Goal: Information Seeking & Learning: Learn about a topic

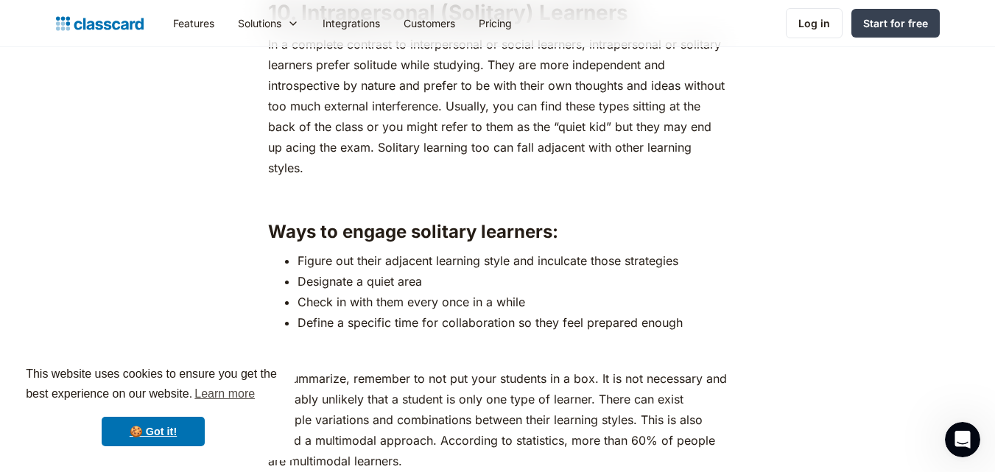
scroll to position [6579, 0]
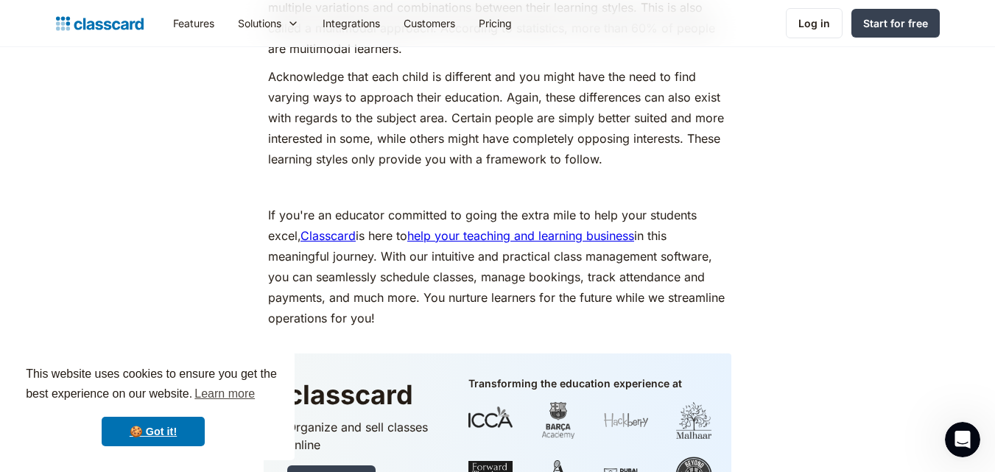
click at [676, 285] on p "If you're an educator committed to going the extra mile to help your students e…" at bounding box center [497, 267] width 459 height 124
drag, startPoint x: 675, startPoint y: 173, endPoint x: 700, endPoint y: 142, distance: 39.8
click at [700, 142] on p "Acknowledge that each child is different and you might have the need to find va…" at bounding box center [497, 117] width 459 height 103
click at [624, 205] on p "If you're an educator committed to going the extra mile to help your students e…" at bounding box center [497, 267] width 459 height 124
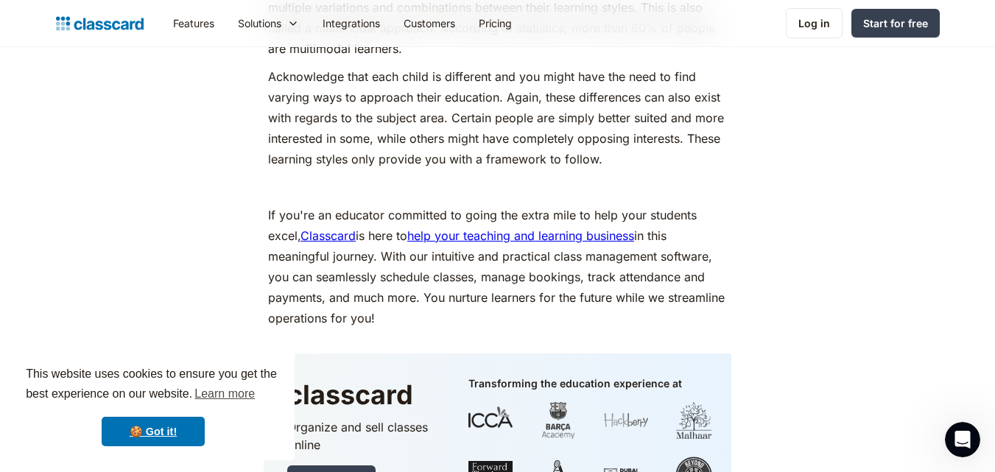
drag, startPoint x: 619, startPoint y: 193, endPoint x: 849, endPoint y: 136, distance: 236.9
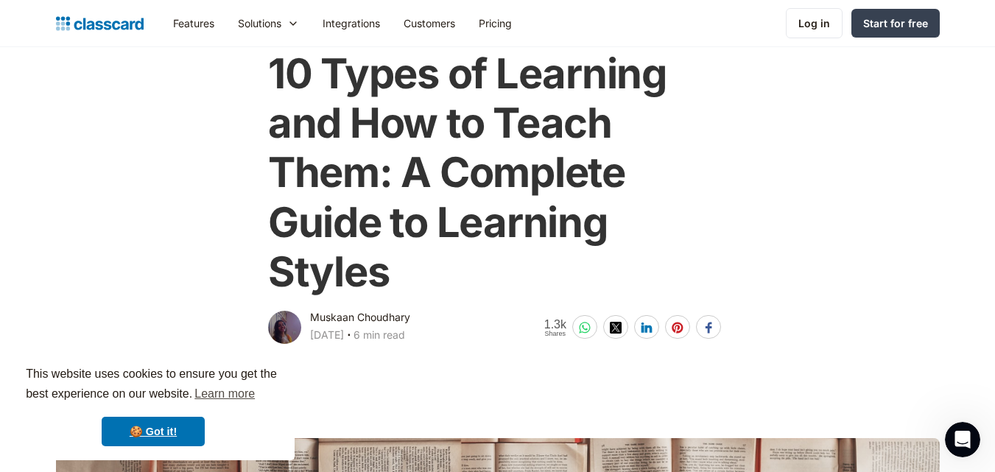
scroll to position [88, 0]
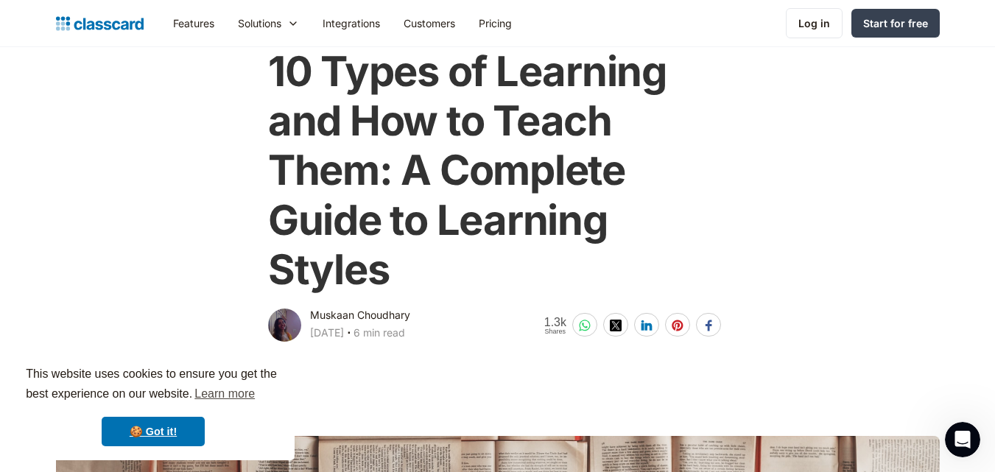
click at [746, 128] on div "10 Types of Learning and How to Teach Them: A Complete Guide to Learning Styles…" at bounding box center [497, 188] width 599 height 312
drag, startPoint x: 883, startPoint y: 275, endPoint x: 868, endPoint y: 269, distance: 15.9
click at [868, 269] on div "10 Types of Learning and How to Teach Them: A Complete Guide to Learning Styles…" at bounding box center [498, 188] width 899 height 312
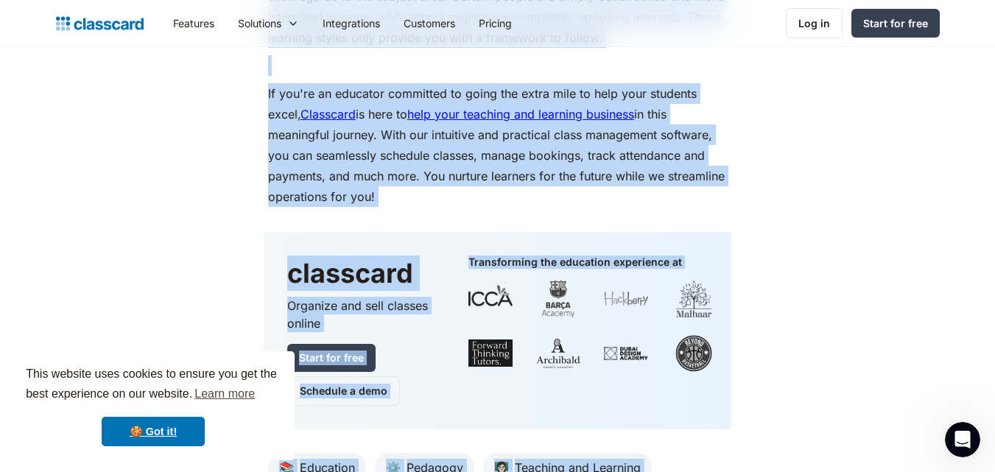
scroll to position [6849, 0]
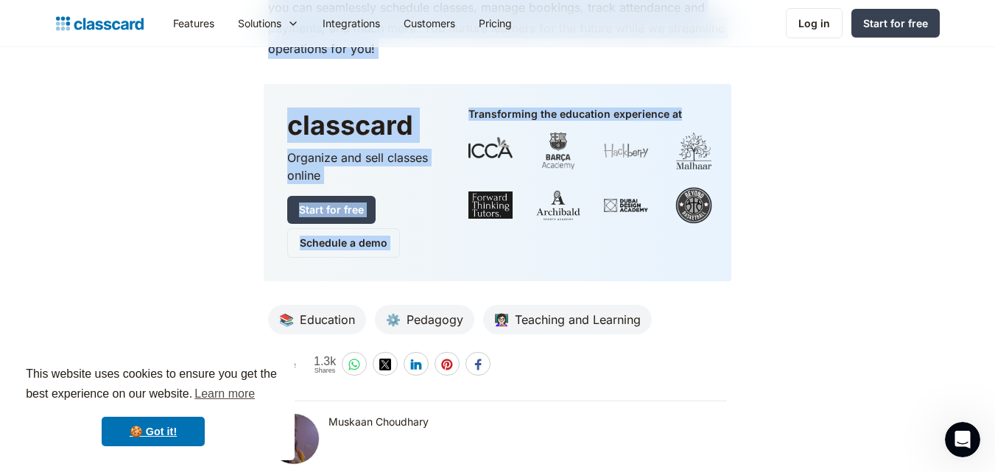
drag, startPoint x: 276, startPoint y: 54, endPoint x: 712, endPoint y: 81, distance: 436.2
click at [672, 133] on div at bounding box center [694, 151] width 44 height 37
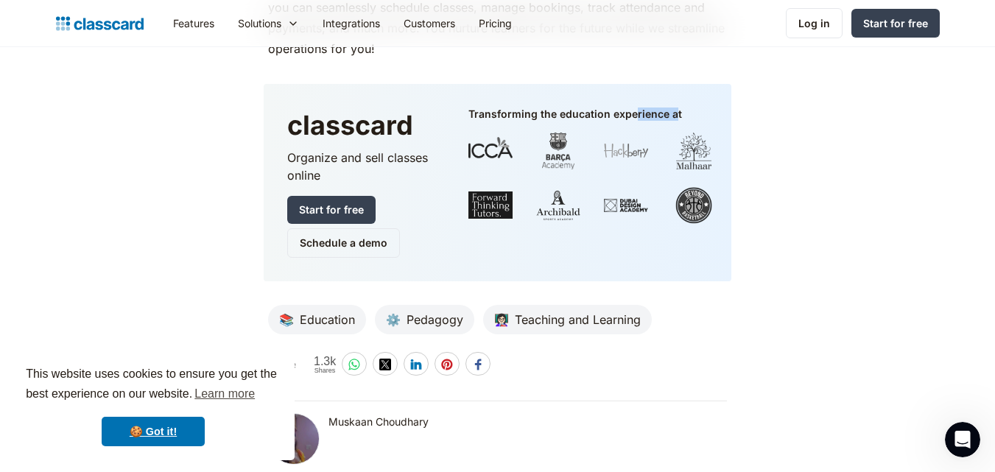
drag, startPoint x: 638, startPoint y: 95, endPoint x: 677, endPoint y: 78, distance: 42.6
click at [677, 84] on div "classcard Organize and sell classes online Start for free Schedule a demo Trans…" at bounding box center [498, 182] width 468 height 197
click at [654, 108] on div "Transforming the education experience at" at bounding box center [576, 114] width 214 height 13
click at [627, 108] on div "Transforming the education experience at" at bounding box center [576, 114] width 214 height 13
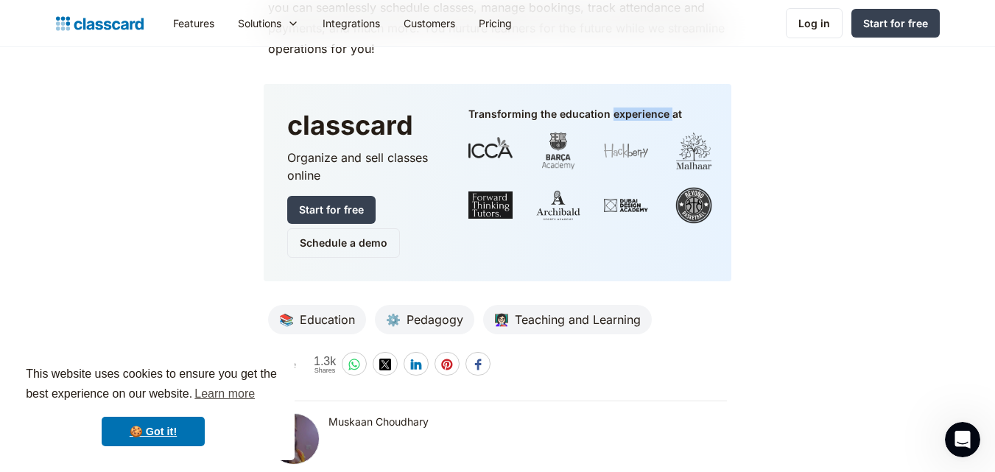
click at [627, 108] on div "Transforming the education experience at" at bounding box center [576, 114] width 214 height 13
click at [639, 108] on div "Transforming the education experience at" at bounding box center [576, 114] width 214 height 13
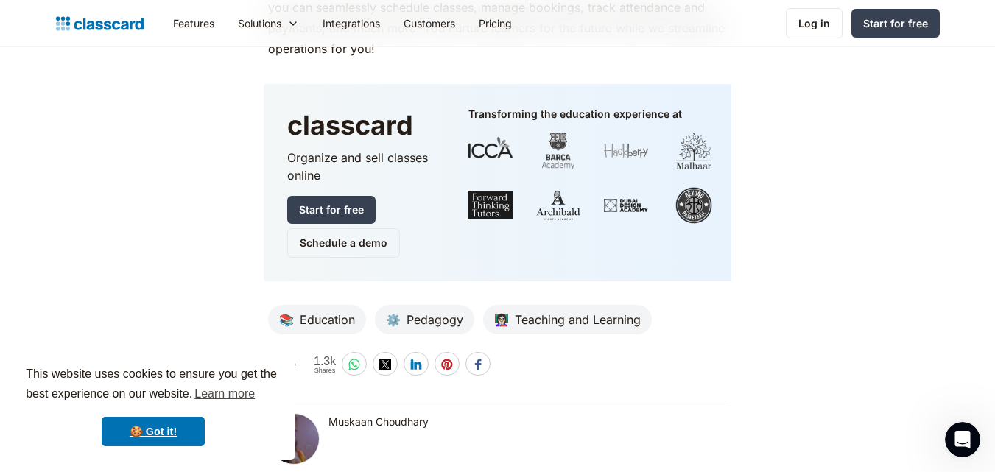
click at [639, 108] on div "Transforming the education experience at" at bounding box center [576, 114] width 214 height 13
click at [657, 108] on div "Transforming the education experience at" at bounding box center [576, 114] width 214 height 13
click at [631, 85] on div "classcard Organize and sell classes online Start for free Schedule a demo Trans…" at bounding box center [498, 182] width 468 height 197
drag, startPoint x: 628, startPoint y: 92, endPoint x: 669, endPoint y: 92, distance: 41.3
click at [669, 108] on div "Transforming the education experience at" at bounding box center [576, 114] width 214 height 13
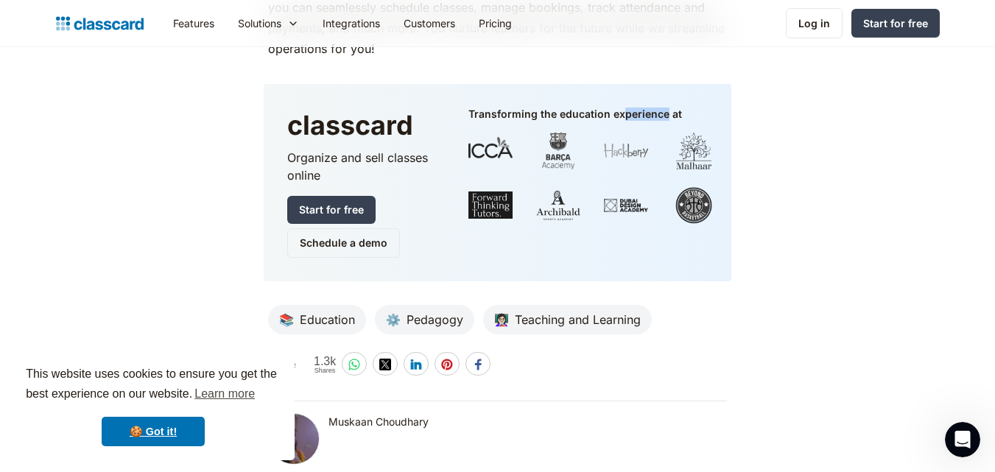
click at [669, 108] on div "Transforming the education experience at" at bounding box center [576, 114] width 214 height 13
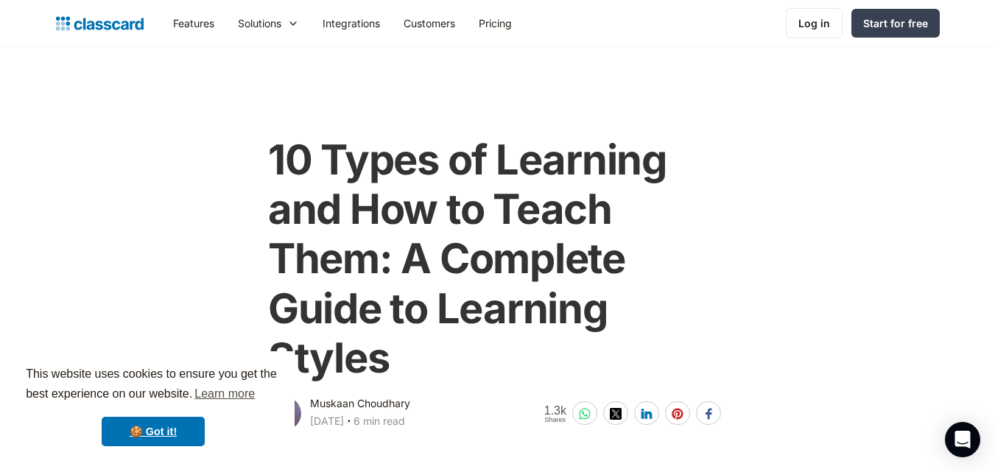
click at [292, 158] on h1 "10 Types of Learning and How to Teach Them: A Complete Guide to Learning Styles" at bounding box center [497, 260] width 459 height 248
drag, startPoint x: 334, startPoint y: 174, endPoint x: 274, endPoint y: 153, distance: 63.8
click at [274, 153] on h1 "10 Types of Learning and How to Teach Them: A Complete Guide to Learning Styles" at bounding box center [497, 260] width 459 height 248
click at [273, 157] on h1 "10 Types of Learning and How to Teach Them: A Complete Guide to Learning Styles" at bounding box center [497, 260] width 459 height 248
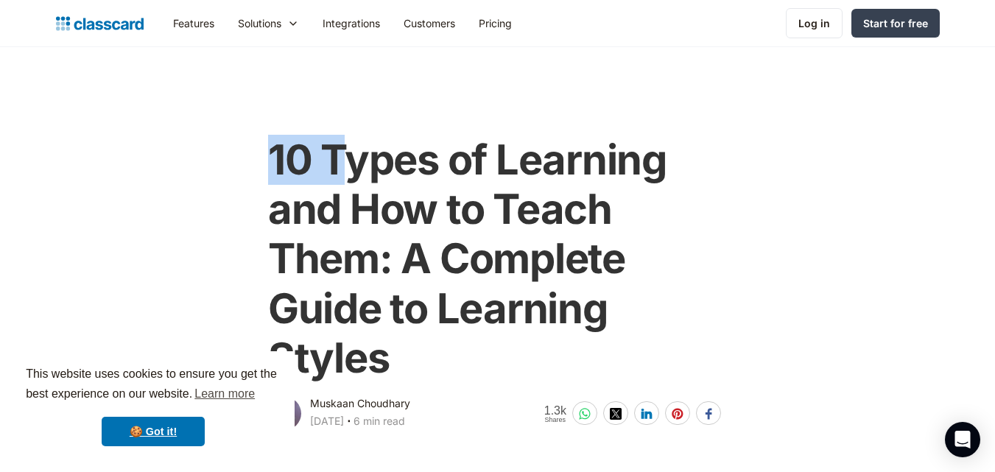
click at [273, 157] on h1 "10 Types of Learning and How to Teach Them: A Complete Guide to Learning Styles" at bounding box center [497, 260] width 459 height 248
click at [243, 142] on div "10 Types of Learning and How to Teach Them: A Complete Guide to Learning Styles…" at bounding box center [497, 277] width 599 height 312
click at [274, 161] on h1 "10 Types of Learning and How to Teach Them: A Complete Guide to Learning Styles" at bounding box center [497, 260] width 459 height 248
click at [312, 166] on h1 "10 Types of Learning and How to Teach Them: A Complete Guide to Learning Styles" at bounding box center [497, 260] width 459 height 248
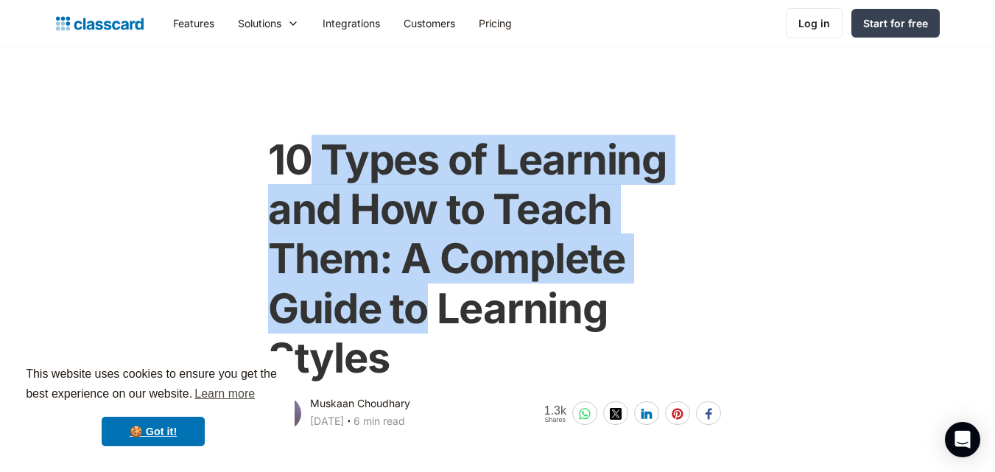
drag, startPoint x: 312, startPoint y: 166, endPoint x: 413, endPoint y: 290, distance: 159.6
click at [413, 290] on h1 "10 Types of Learning and How to Teach Them: A Complete Guide to Learning Styles" at bounding box center [497, 260] width 459 height 248
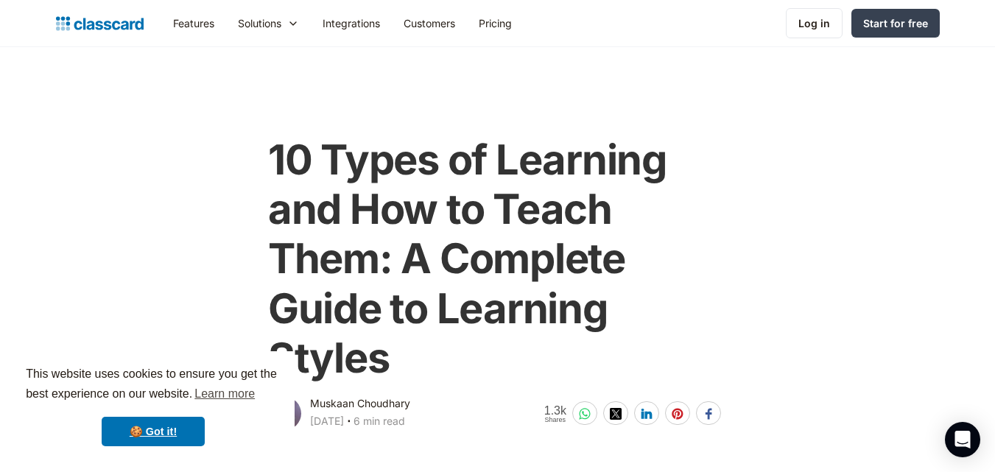
click at [281, 136] on h1 "10 Types of Learning and How to Teach Them: A Complete Guide to Learning Styles" at bounding box center [497, 260] width 459 height 248
drag, startPoint x: 284, startPoint y: 144, endPoint x: 262, endPoint y: 139, distance: 23.3
click at [262, 139] on div "10 Types of Learning and How to Teach Them: A Complete Guide to Learning Styles…" at bounding box center [497, 277] width 599 height 312
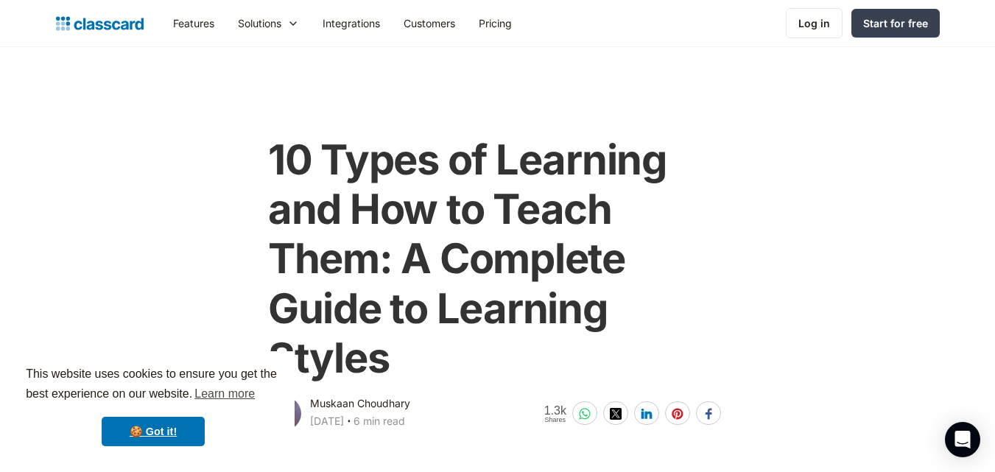
click at [248, 133] on div "10 Types of Learning and How to Teach Them: A Complete Guide to Learning Styles…" at bounding box center [497, 277] width 599 height 312
click at [252, 116] on main "10 Types of Learning and How to Teach Them: A Complete Guide to Learning Styles…" at bounding box center [497, 240] width 995 height 386
click at [295, 178] on h1 "10 Types of Learning and How to Teach Them: A Complete Guide to Learning Styles" at bounding box center [497, 260] width 459 height 248
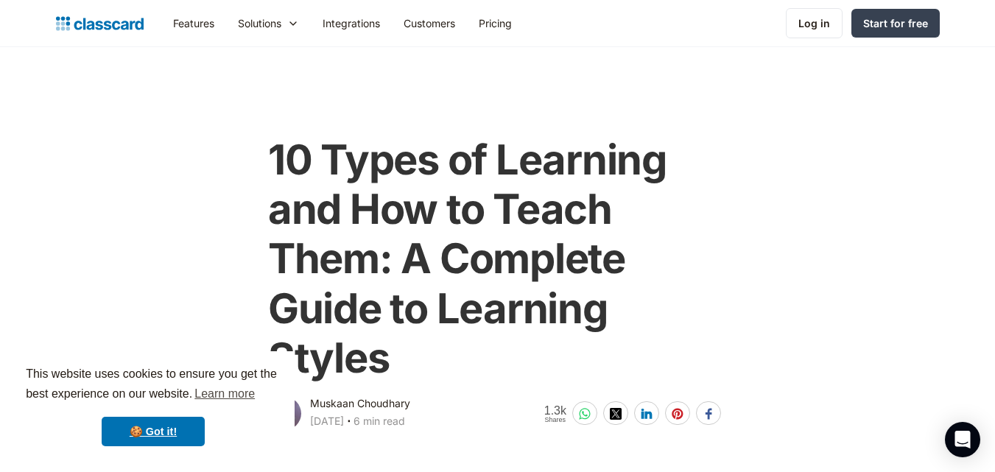
click at [308, 152] on h1 "10 Types of Learning and How to Teach Them: A Complete Guide to Learning Styles" at bounding box center [497, 260] width 459 height 248
click at [248, 151] on div "10 Types of Learning and How to Teach Them: A Complete Guide to Learning Styles…" at bounding box center [497, 277] width 599 height 312
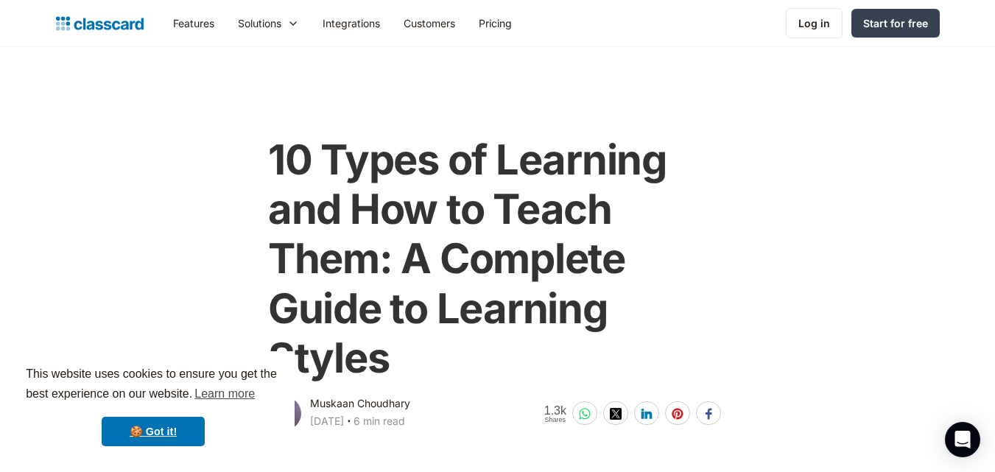
drag, startPoint x: 118, startPoint y: 193, endPoint x: 254, endPoint y: 174, distance: 137.6
click at [254, 174] on div "10 Types of Learning and How to Teach Them: A Complete Guide to Learning Styles…" at bounding box center [498, 277] width 899 height 312
click at [297, 147] on h1 "10 Types of Learning and How to Teach Them: A Complete Guide to Learning Styles" at bounding box center [497, 260] width 459 height 248
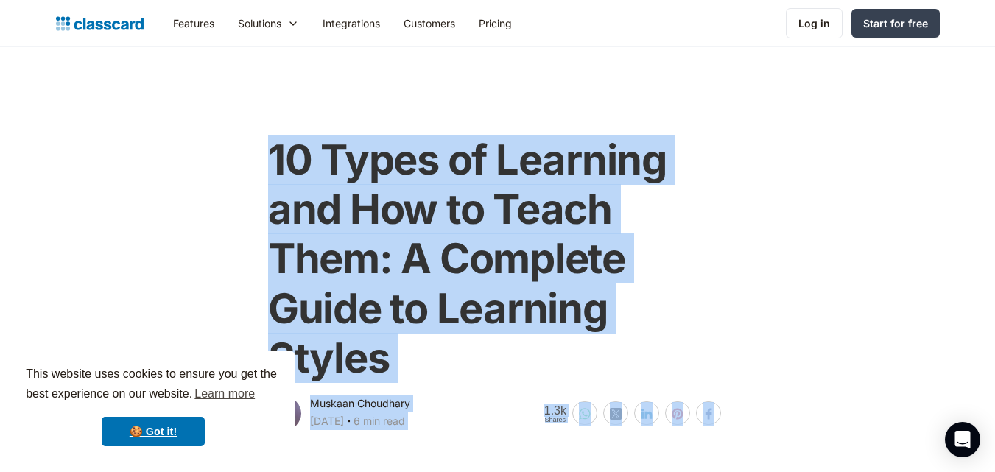
drag, startPoint x: 297, startPoint y: 147, endPoint x: 404, endPoint y: 462, distance: 333.1
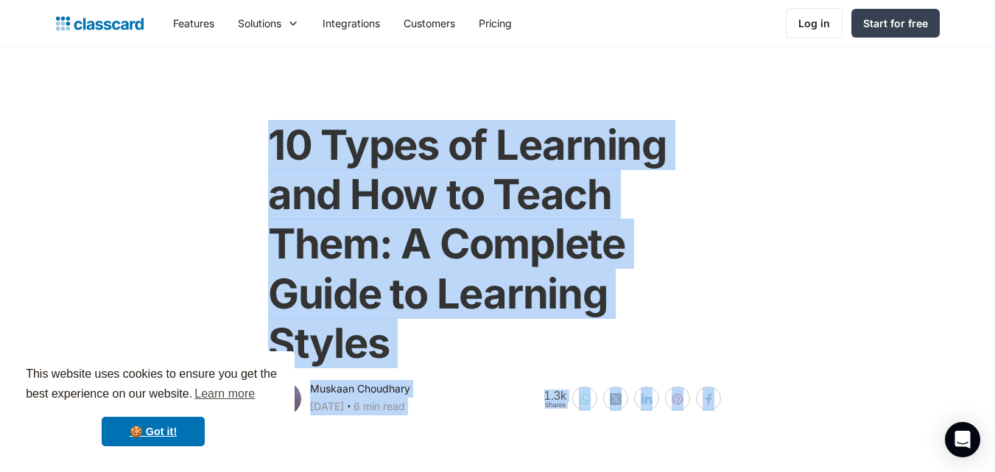
scroll to position [7, 0]
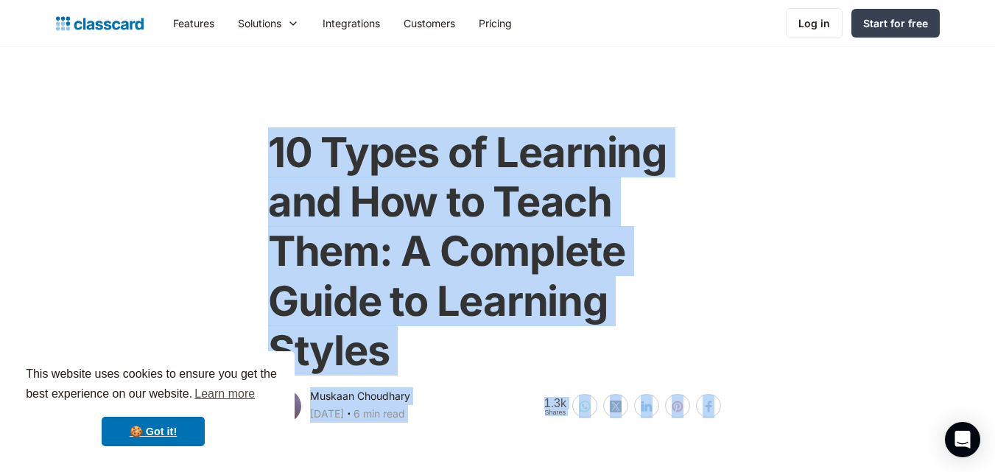
click at [276, 130] on h1 "10 Types of Learning and How to Teach Them: A Complete Guide to Learning Styles" at bounding box center [497, 252] width 459 height 248
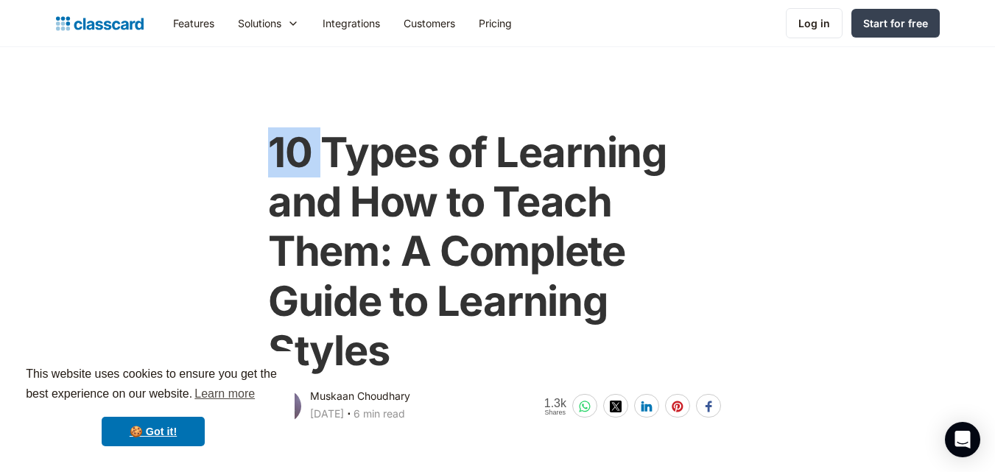
click at [294, 125] on div "10 Types of Learning and How to Teach Them: A Complete Guide to Learning Styles" at bounding box center [497, 250] width 459 height 274
click at [260, 147] on div "10 Types of Learning and How to Teach Them: A Complete Guide to Learning Styles…" at bounding box center [497, 269] width 599 height 312
click at [267, 141] on div "10 Types of Learning and How to Teach Them: A Complete Guide to Learning Styles…" at bounding box center [498, 269] width 468 height 312
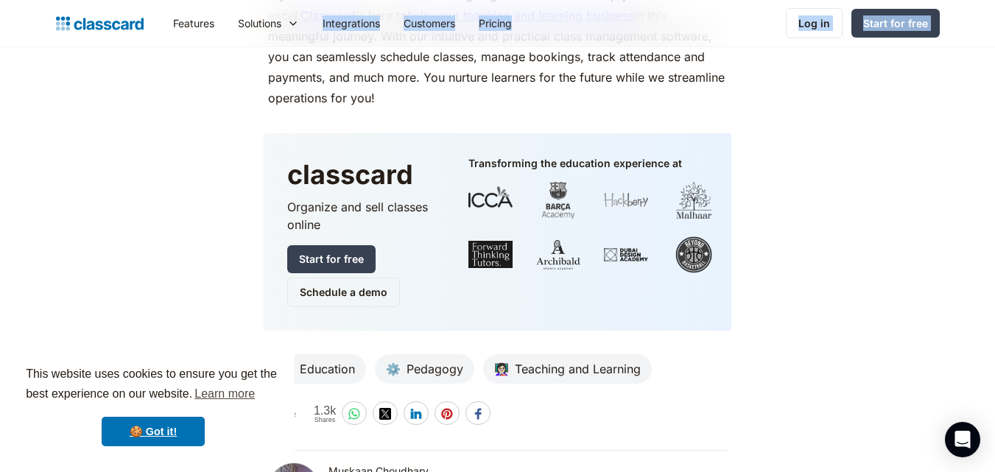
scroll to position [6787, 0]
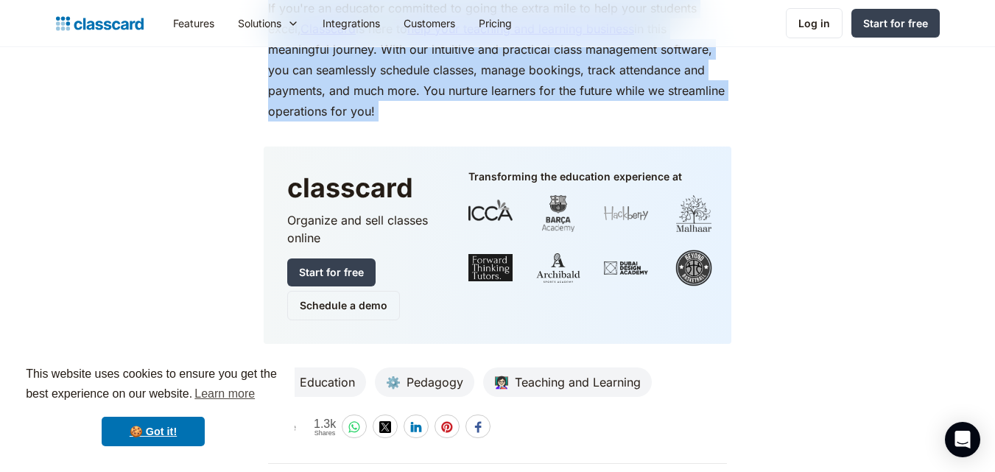
drag, startPoint x: 267, startPoint y: 141, endPoint x: 467, endPoint y: 92, distance: 206.2
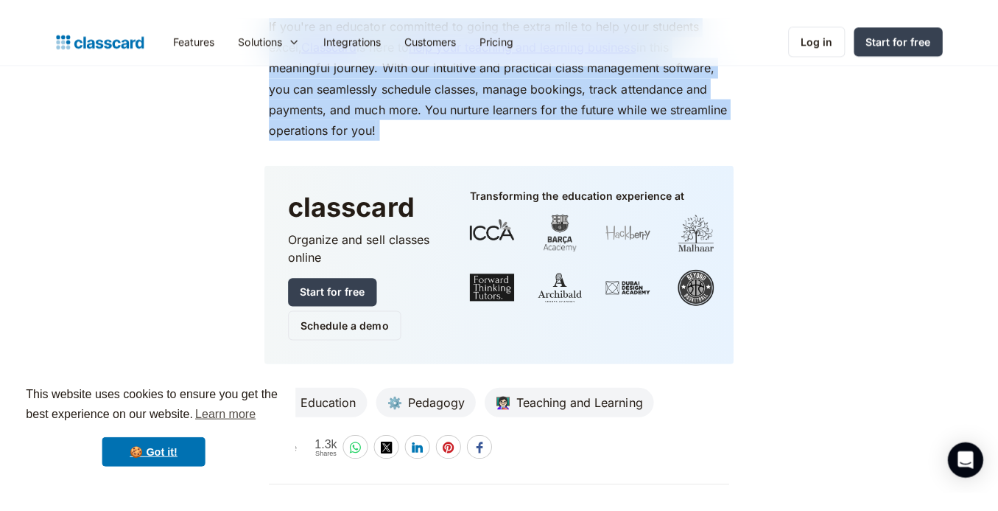
scroll to position [6806, 0]
